Goal: Book appointment/travel/reservation: Book appointment/travel/reservation

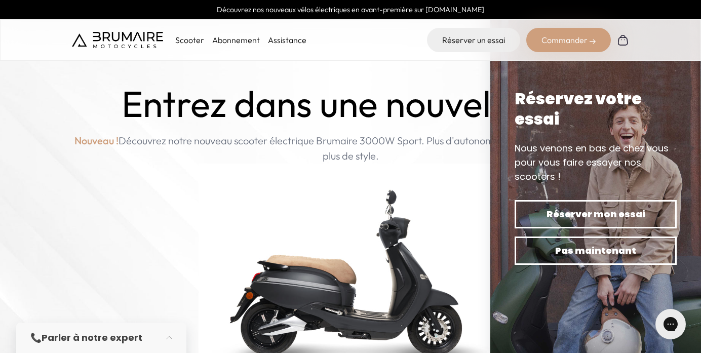
click at [517, 71] on img at bounding box center [595, 176] width 211 height 353
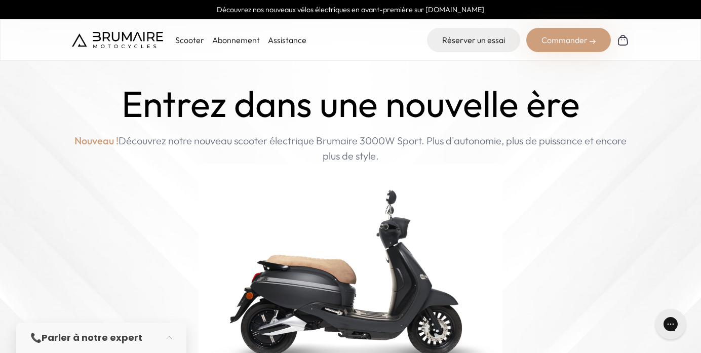
click at [493, 158] on p "Nouveau ! Découvrez notre nouveau scooter électrique Brumaire 3000W Sport. Plus…" at bounding box center [350, 148] width 557 height 30
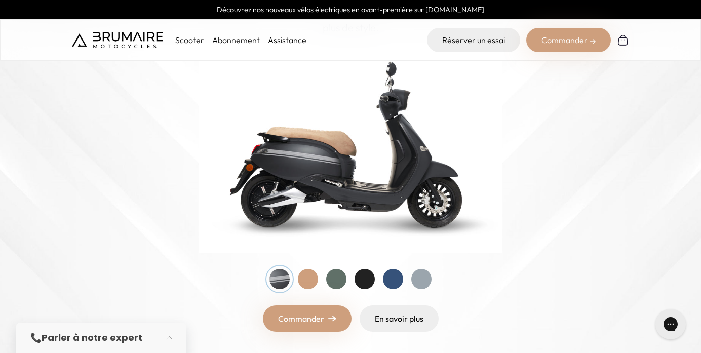
scroll to position [157, 0]
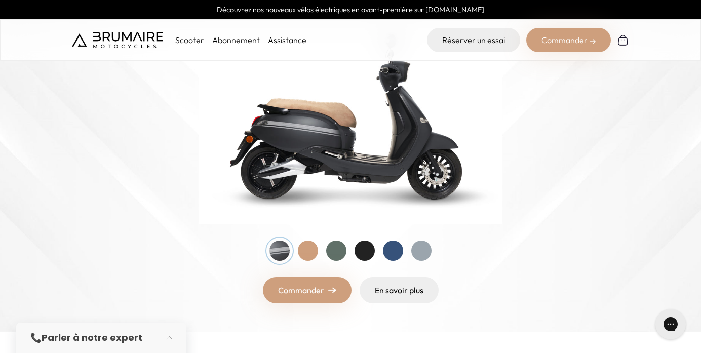
click at [315, 258] on div at bounding box center [351, 251] width 162 height 20
click at [314, 255] on div at bounding box center [308, 251] width 20 height 20
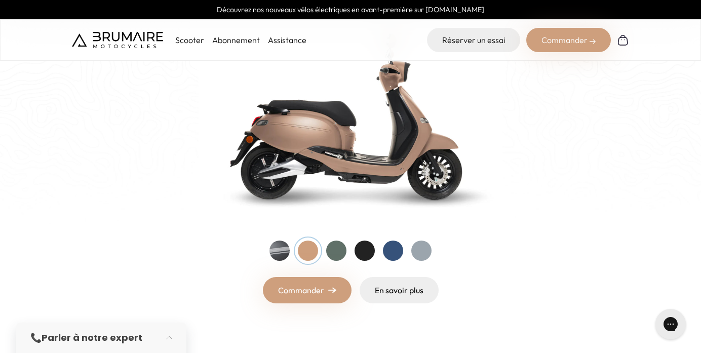
click at [334, 252] on div at bounding box center [336, 251] width 20 height 20
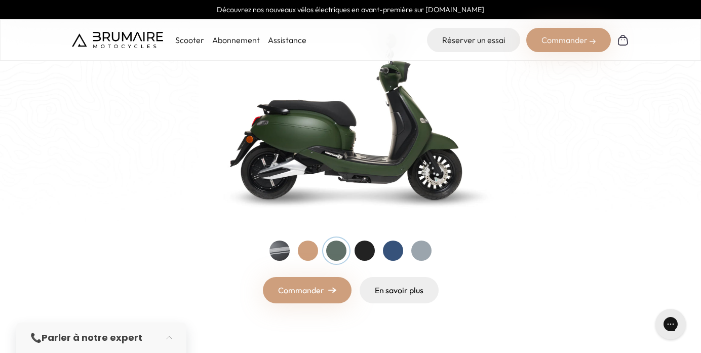
click at [354, 251] on div at bounding box center [351, 251] width 162 height 20
click at [363, 253] on div at bounding box center [365, 251] width 20 height 20
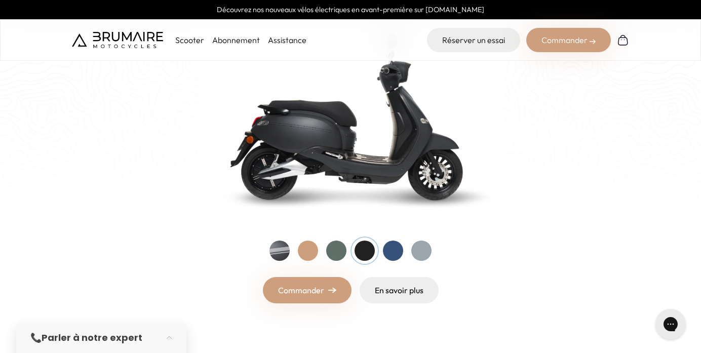
click at [401, 252] on div at bounding box center [393, 251] width 20 height 20
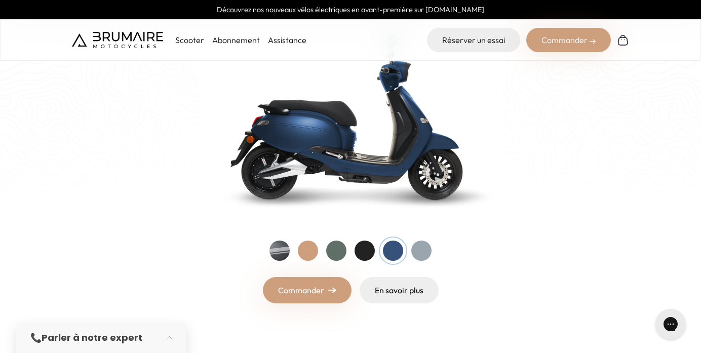
click at [442, 251] on div "Entrez dans une nouvelle ère Nouveau ! Découvrez notre nouveau scooter électriq…" at bounding box center [350, 115] width 557 height 377
click at [414, 252] on div at bounding box center [421, 251] width 20 height 20
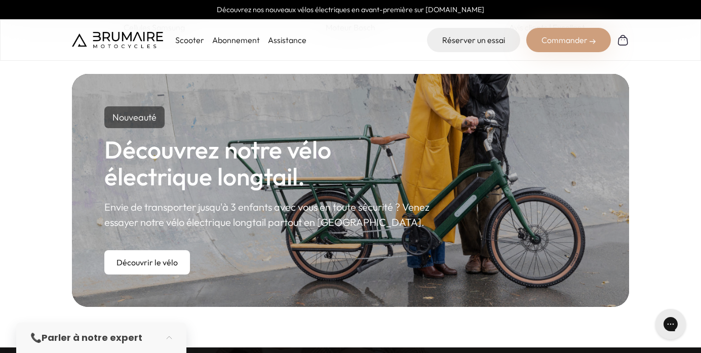
scroll to position [384, 0]
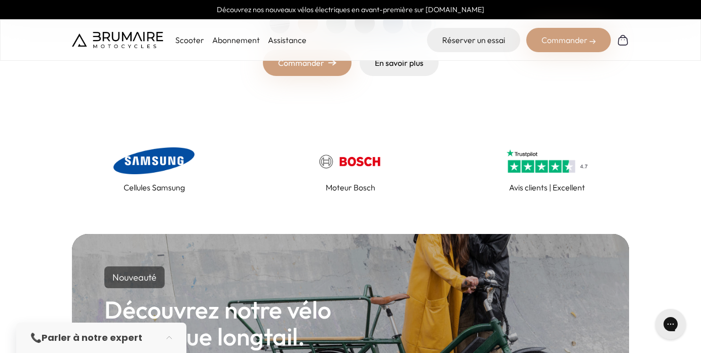
click at [314, 73] on link "Commander" at bounding box center [307, 63] width 89 height 26
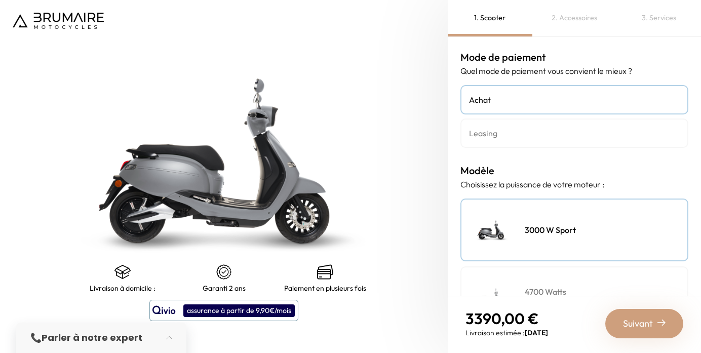
click at [471, 137] on h4 "Leasing" at bounding box center [574, 133] width 211 height 12
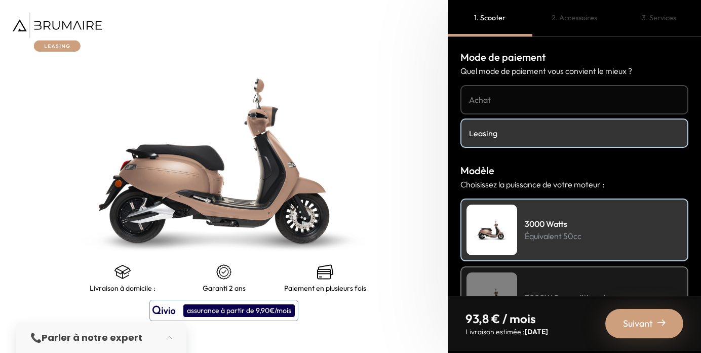
click at [513, 106] on link "Achat" at bounding box center [575, 99] width 228 height 29
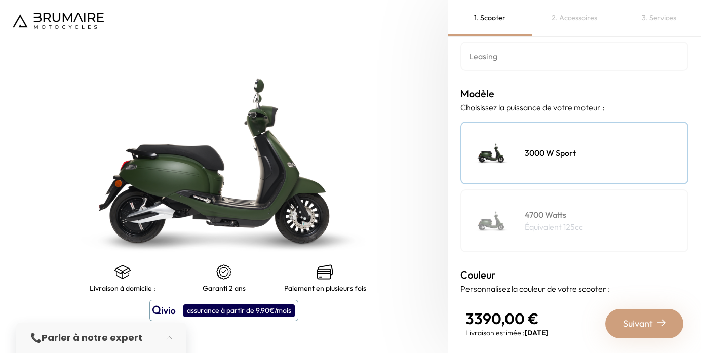
scroll to position [79, 0]
click at [573, 223] on p "Équivalent 125cc" at bounding box center [554, 225] width 58 height 12
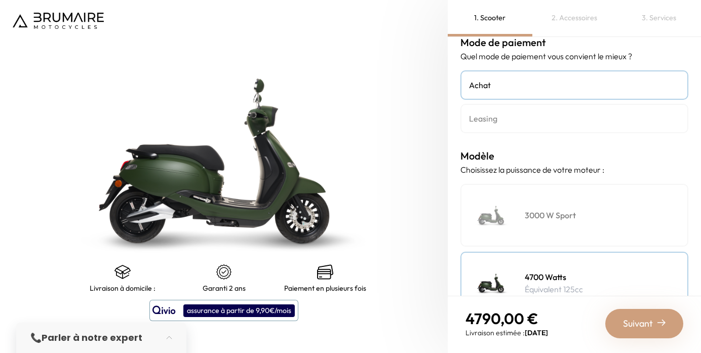
scroll to position [13, 0]
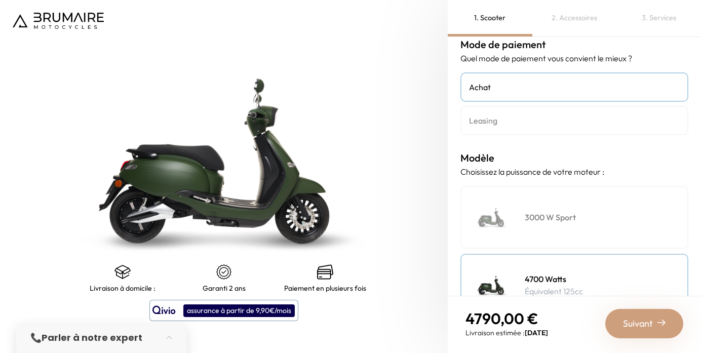
click at [537, 135] on div "Mode de paiement Quel mode de paiement vous convient le mieux ? Achat Leasing M…" at bounding box center [574, 166] width 253 height 259
click at [537, 125] on h4 "Leasing" at bounding box center [574, 121] width 211 height 12
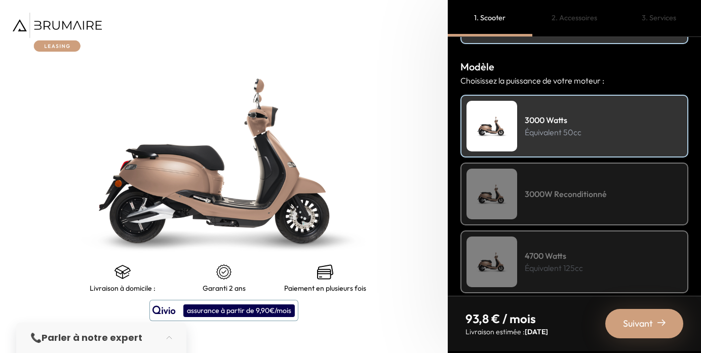
scroll to position [157, 0]
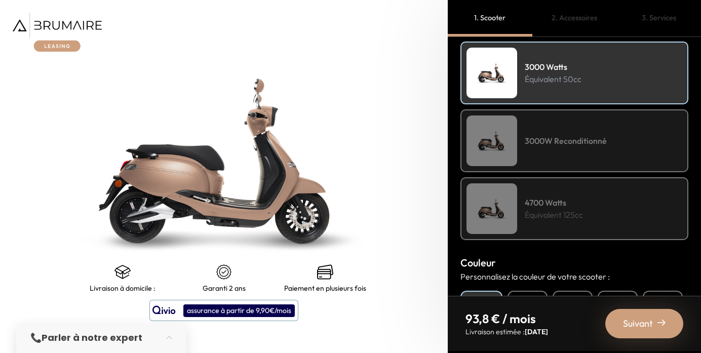
click at [580, 151] on div "3000W Reconditionné" at bounding box center [575, 140] width 228 height 63
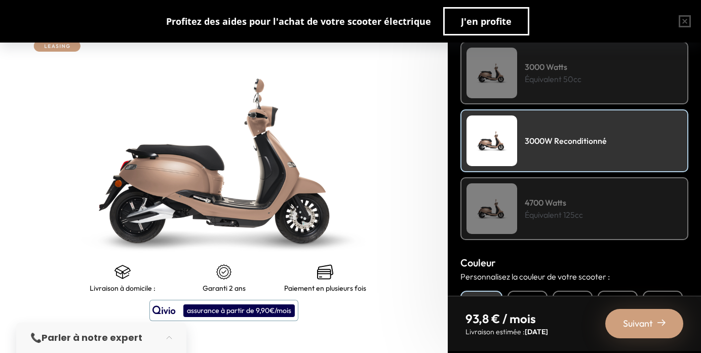
click at [574, 231] on div "4700 Watts Équivalent 125cc" at bounding box center [575, 208] width 228 height 63
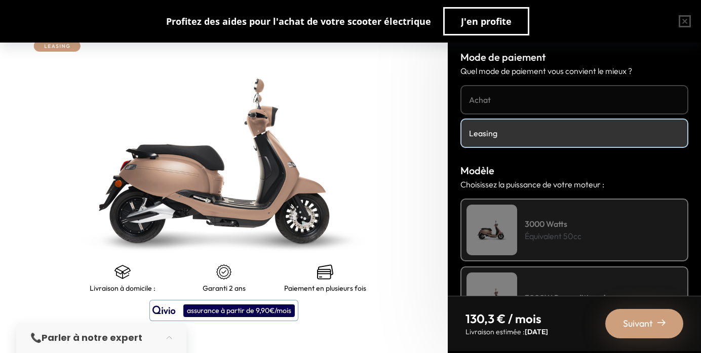
scroll to position [0, 0]
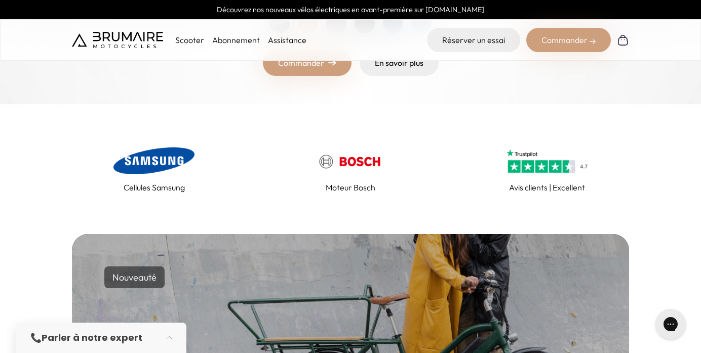
click at [229, 47] on div "Scooter Abonnement Assistance" at bounding box center [189, 40] width 235 height 24
click at [231, 42] on link "Abonnement" at bounding box center [236, 40] width 48 height 10
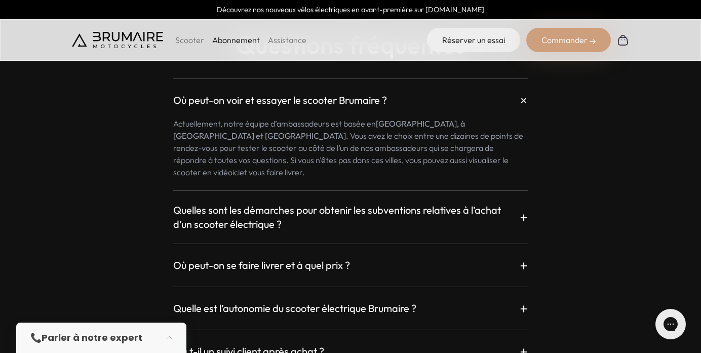
scroll to position [1699, 0]
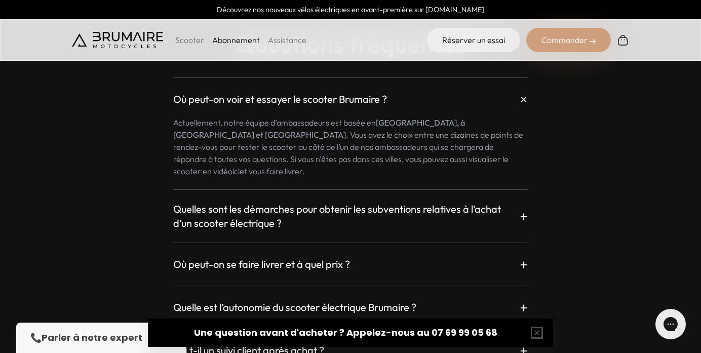
click at [390, 134] on p "Actuellement, notre équipe d’ambassadeurs est basée en Île-de-France, à Lyon et…" at bounding box center [350, 147] width 355 height 61
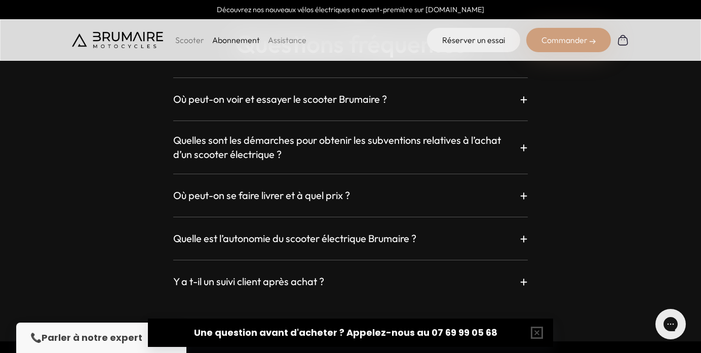
click at [394, 104] on div "Où peut-on voir et essayer le scooter Brumaire ? +" at bounding box center [350, 99] width 355 height 18
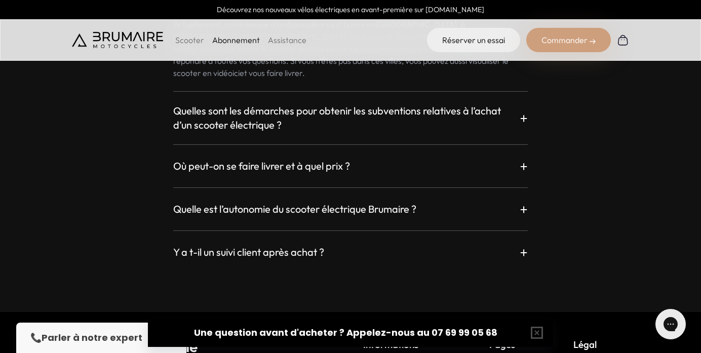
scroll to position [1805, 0]
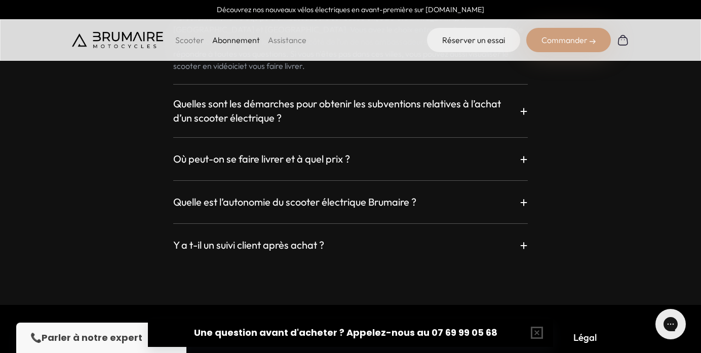
click at [525, 150] on p "+" at bounding box center [524, 159] width 8 height 18
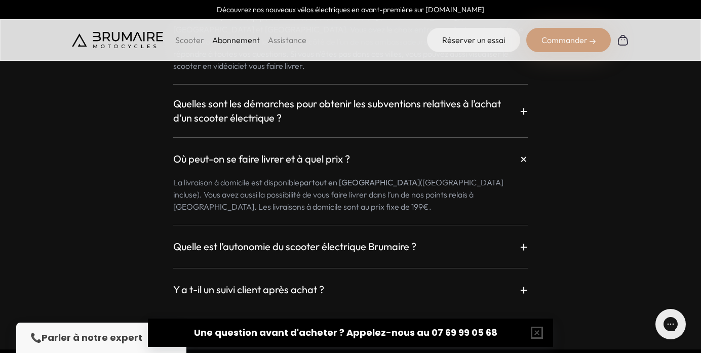
click at [525, 150] on p "+" at bounding box center [524, 159] width 19 height 19
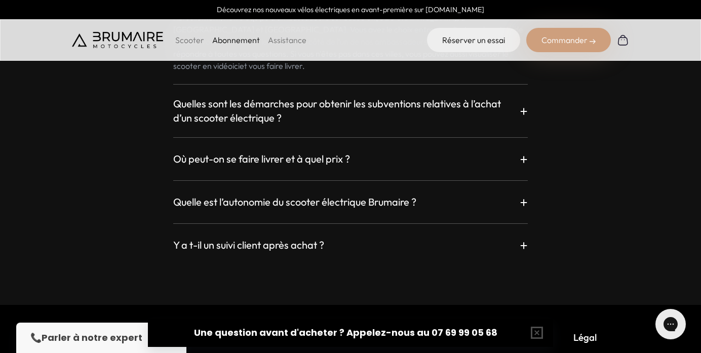
click at [504, 180] on div "Quelle est l’autonomie du scooter électrique Brumaire ? + Le scooter Brumaire e…" at bounding box center [350, 195] width 355 height 31
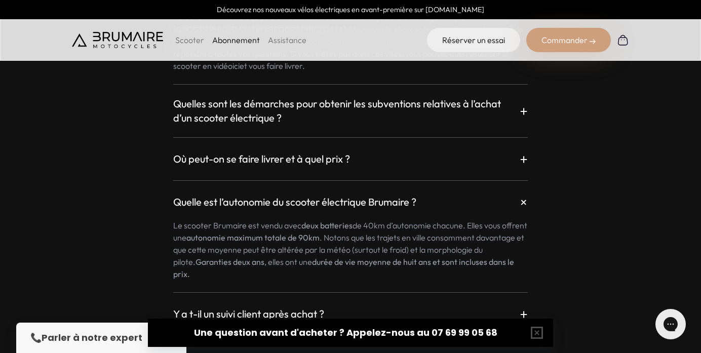
click at [503, 193] on div "Quelle est l’autonomie du scooter électrique Brumaire ? +" at bounding box center [350, 202] width 355 height 18
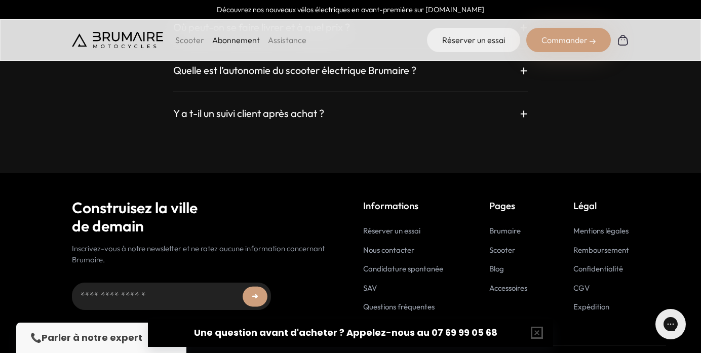
scroll to position [1936, 0]
click at [406, 226] on link "Réserver un essai" at bounding box center [391, 231] width 57 height 10
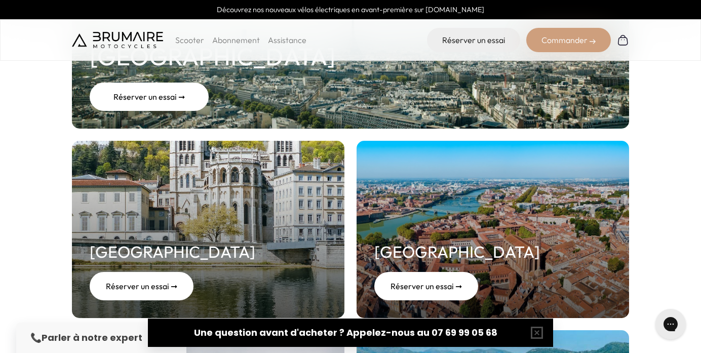
click at [203, 83] on link "Paris Réserver un essai ➞" at bounding box center [350, 39] width 557 height 177
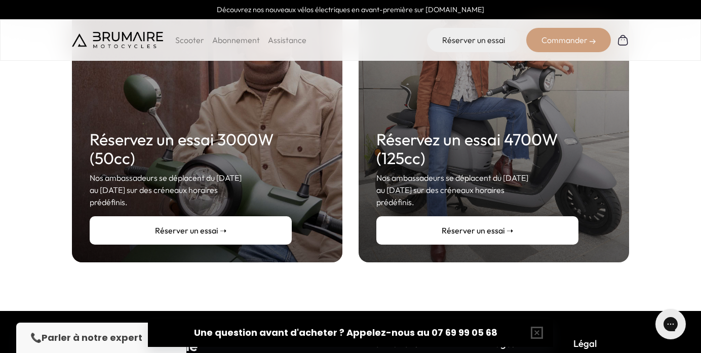
scroll to position [238, 0]
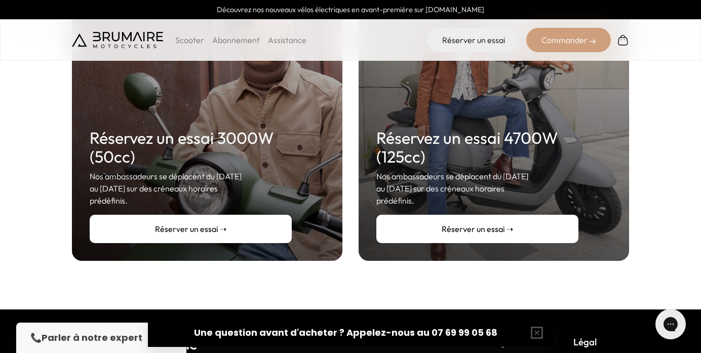
click at [388, 215] on link "Réserver un essai ➝" at bounding box center [477, 229] width 202 height 28
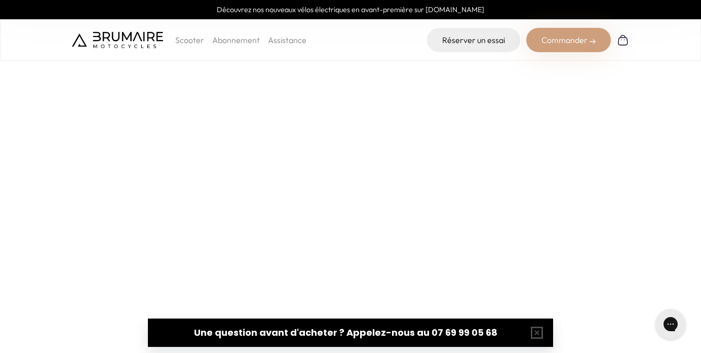
scroll to position [164, 0]
